Goal: Task Accomplishment & Management: Manage account settings

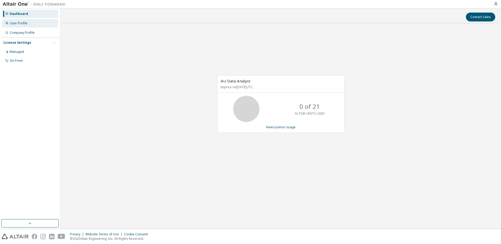
click at [20, 25] on div "User Profile" at bounding box center [19, 23] width 18 height 4
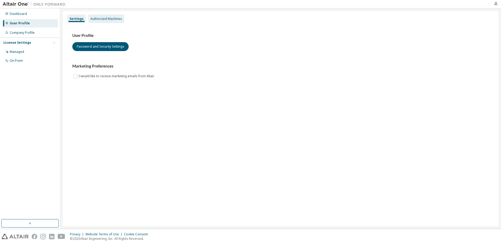
click at [97, 19] on div "Authorized Machines" at bounding box center [106, 19] width 32 height 4
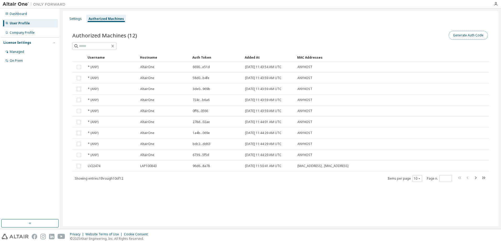
click at [471, 33] on button "Generate Auth Code" at bounding box center [468, 35] width 39 height 9
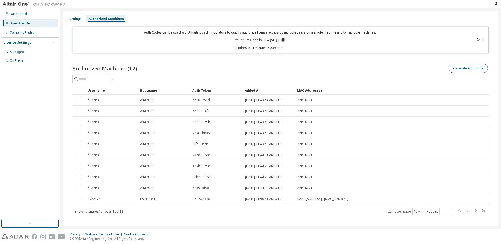
click at [476, 54] on div "Settings Authorized Machines Auth Codes can be used with Almutil by administrat…" at bounding box center [281, 121] width 436 height 221
drag, startPoint x: 262, startPoint y: 39, endPoint x: 278, endPoint y: 40, distance: 16.3
click at [278, 40] on p "Your Auth Code is: PN4QVLQ3" at bounding box center [260, 40] width 50 height 5
copy p "PN4QVLQ3"
